Goal: Navigation & Orientation: Find specific page/section

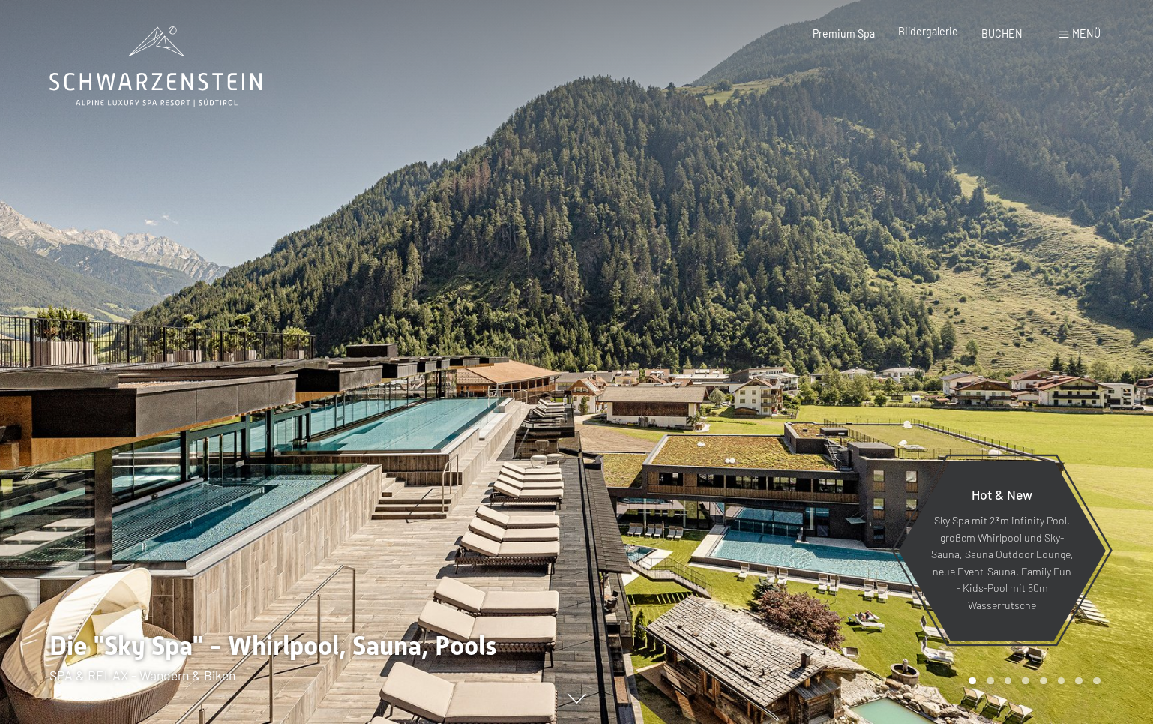
click at [935, 37] on span "Bildergalerie" at bounding box center [928, 31] width 60 height 13
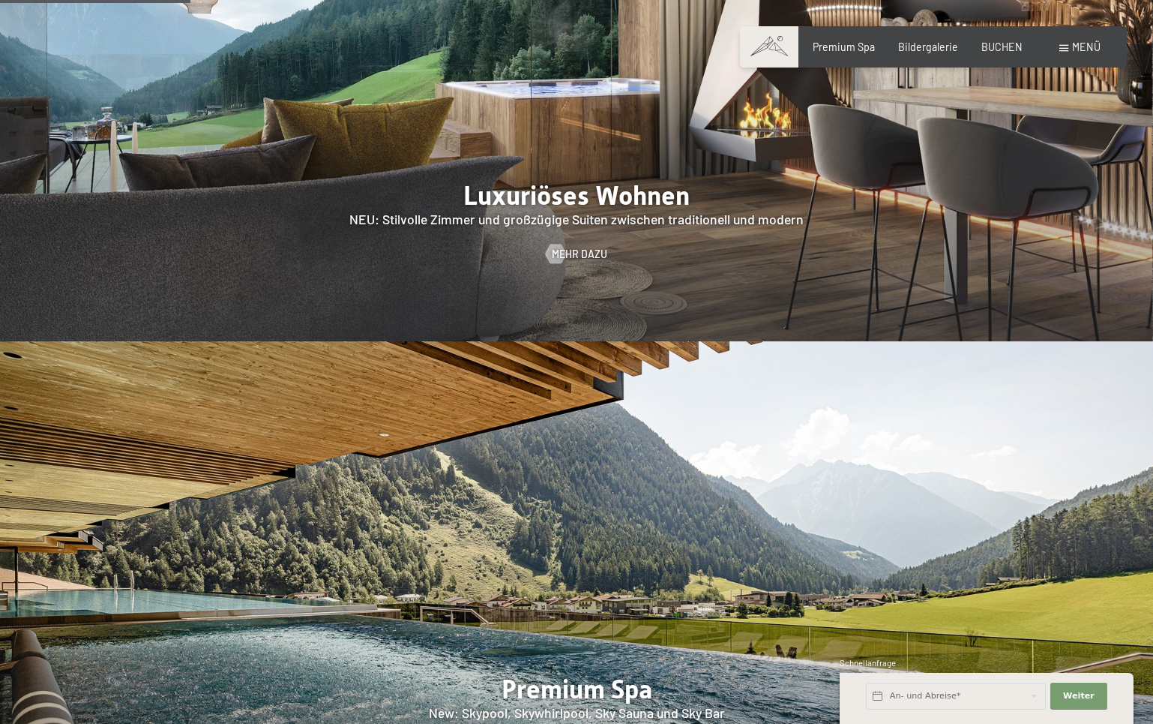
scroll to position [1350, 0]
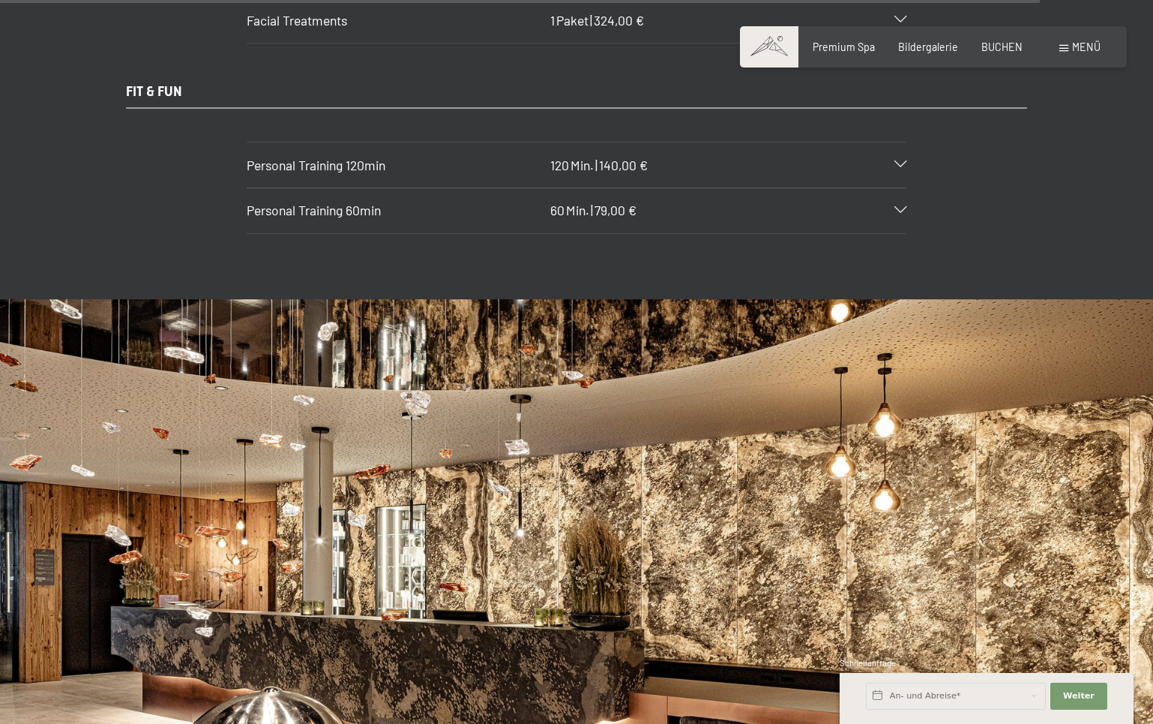
scroll to position [9598, 0]
